Goal: Task Accomplishment & Management: Complete application form

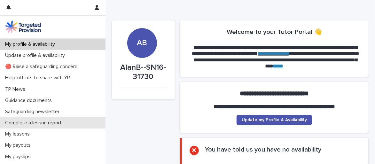
click at [44, 122] on p "Complete a lesson report" at bounding box center [35, 123] width 64 height 6
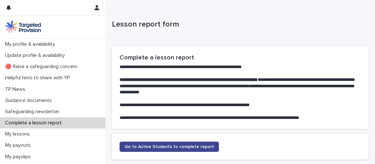
click at [182, 148] on span "Go to Active Students to complete report" at bounding box center [169, 146] width 89 height 4
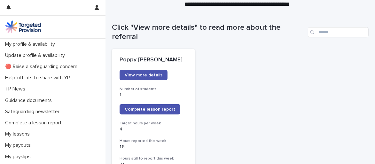
scroll to position [56, 0]
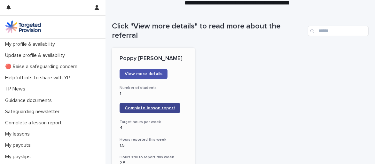
click at [153, 108] on span "Complete lesson report" at bounding box center [150, 108] width 50 height 4
